Goal: Communication & Community: Share content

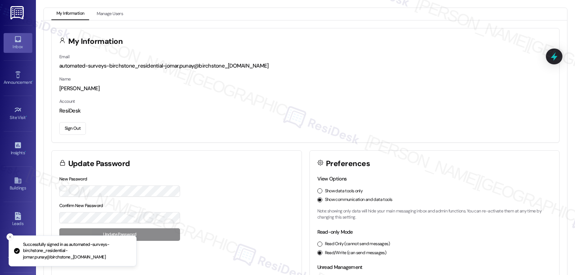
click at [14, 45] on div "Inbox" at bounding box center [18, 46] width 36 height 7
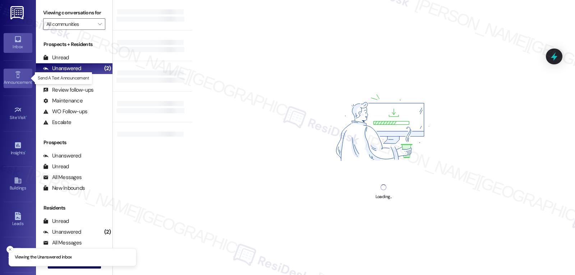
click at [15, 82] on div "Announcement •" at bounding box center [18, 82] width 36 height 7
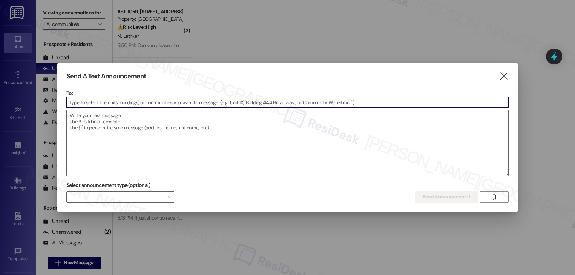
click at [175, 99] on input at bounding box center [287, 102] width 441 height 11
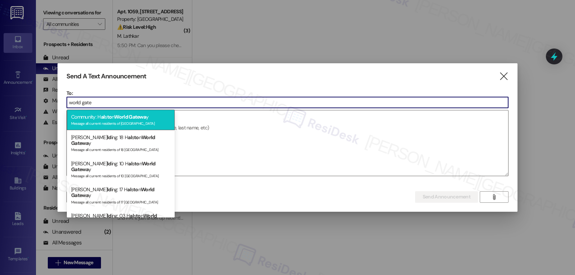
type input "world gate"
click at [97, 127] on div "Community: H al s to n World Gatewa y Message all current residents of [GEOGRAP…" at bounding box center [121, 120] width 108 height 20
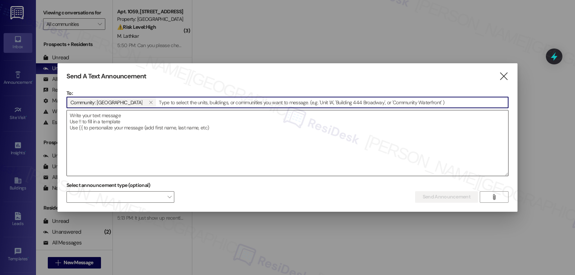
click at [183, 127] on textarea at bounding box center [287, 142] width 441 height 65
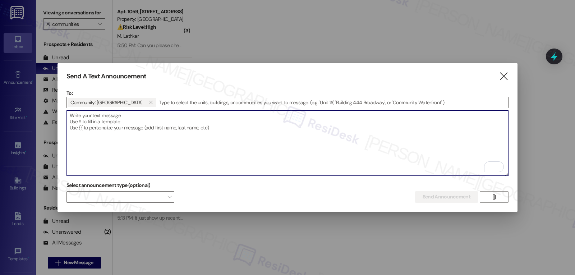
click at [179, 156] on textarea "To enrich screen reader interactions, please activate Accessibility in Grammarl…" at bounding box center [287, 142] width 441 height 65
paste textarea "Hi {{first_name}}, It’s [DATE]! Join us at the Clubhouse [DATE], [DATE], starti…"
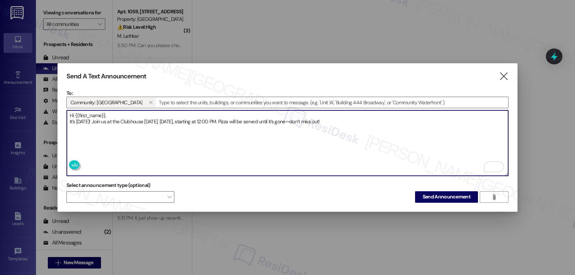
type textarea "Hi {{first_name}}, It’s [DATE]! Join us at the Clubhouse [DATE], [DATE], starti…"
click at [360, 194] on div "Select announcement type (optional)  Send Announcement " at bounding box center [287, 191] width 442 height 23
click at [449, 195] on span "Send Announcement" at bounding box center [447, 197] width 48 height 8
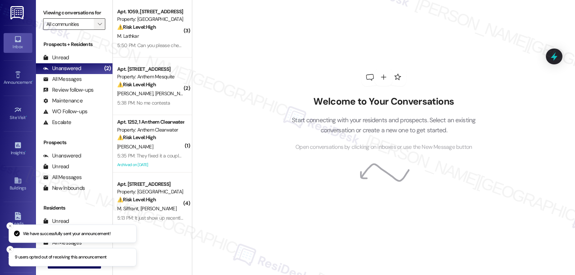
click at [96, 30] on span "" at bounding box center [99, 23] width 7 height 11
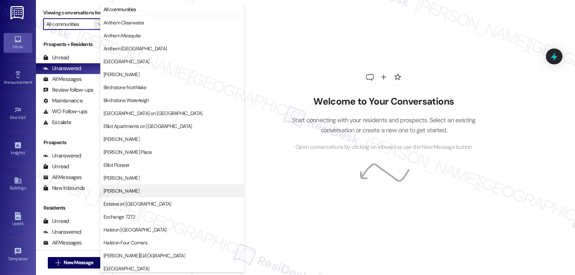
scroll to position [249, 0]
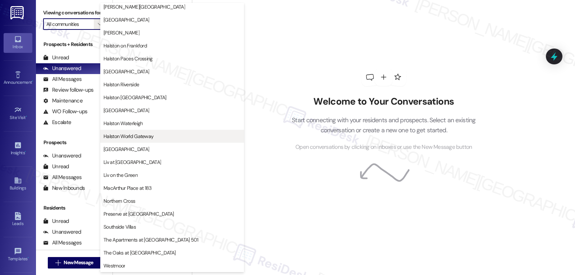
click at [152, 137] on span "Halston World Gateway" at bounding box center [128, 136] width 50 height 7
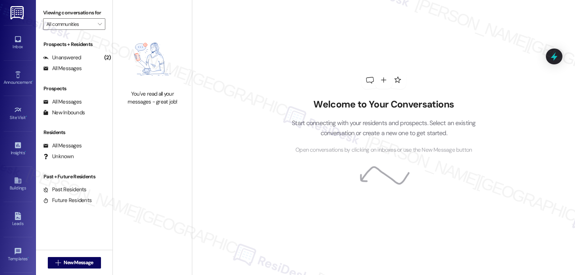
type input "Halston World Gateway"
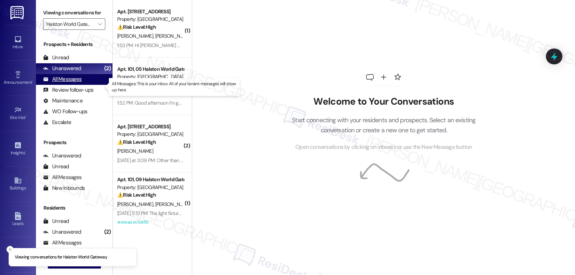
click at [70, 83] on div "All Messages" at bounding box center [62, 79] width 38 height 8
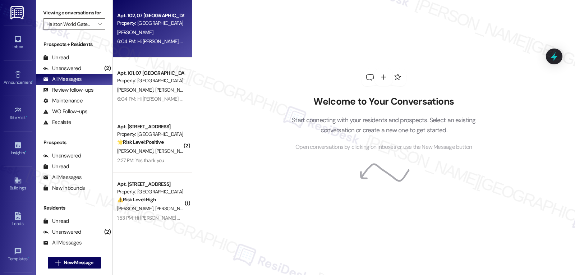
click at [156, 38] on div "6:04 PM: Hi [PERSON_NAME], It’s [DATE]! Join us at the Clubhouse [DATE], [DATE]…" at bounding box center [273, 41] width 313 height 6
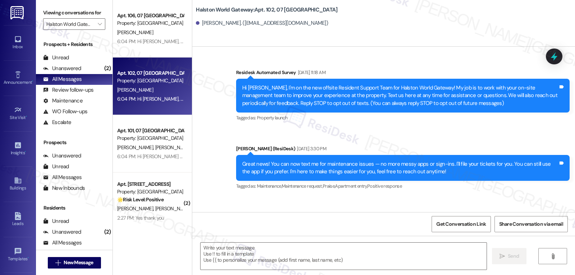
type textarea "Fetching suggested responses. Please feel free to read through the conversation…"
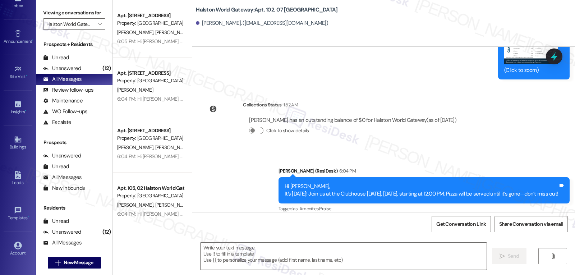
scroll to position [68, 0]
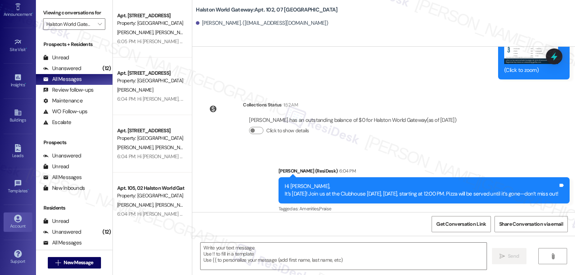
click at [16, 222] on div "Account" at bounding box center [18, 225] width 36 height 7
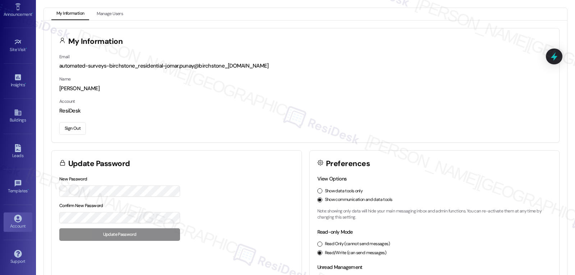
click at [77, 130] on button "Sign Out" at bounding box center [72, 128] width 27 height 13
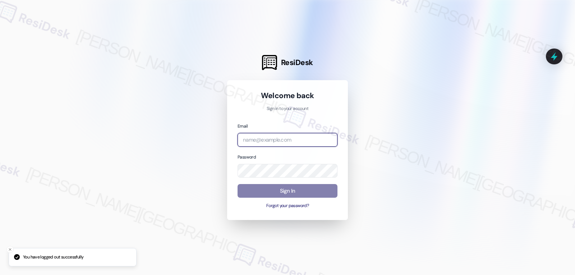
click at [272, 137] on input "email" at bounding box center [288, 140] width 100 height 14
click at [294, 143] on input "email" at bounding box center [288, 140] width 100 height 14
paste input "[EMAIL_ADDRESS][DOMAIN_NAME]"
type input "[EMAIL_ADDRESS][DOMAIN_NAME]"
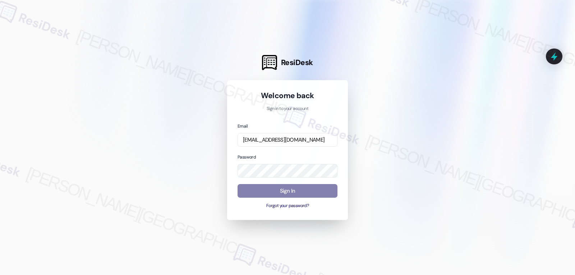
scroll to position [0, 0]
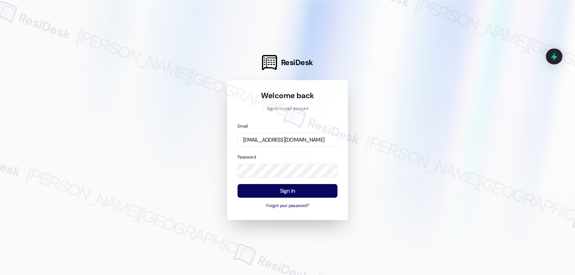
click at [292, 155] on div "Password" at bounding box center [288, 165] width 100 height 25
click at [286, 190] on button "Sign In" at bounding box center [288, 191] width 100 height 14
